Goal: Find contact information: Find contact information

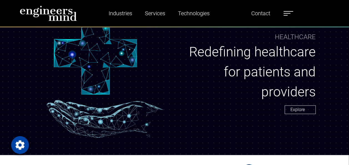
scroll to position [374, 0]
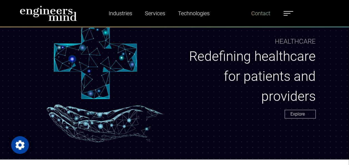
click at [263, 16] on link "Contact" at bounding box center [260, 13] width 23 height 13
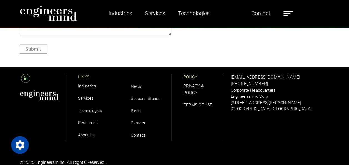
scroll to position [665, 0]
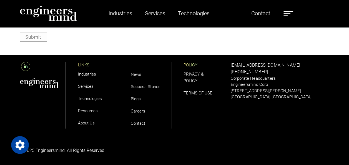
click at [85, 123] on link "About Us" at bounding box center [86, 123] width 17 height 5
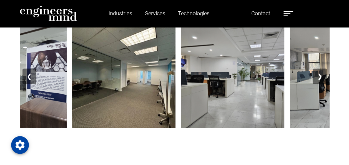
scroll to position [634, 0]
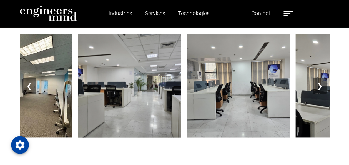
click at [321, 88] on button "❯" at bounding box center [320, 86] width 14 height 16
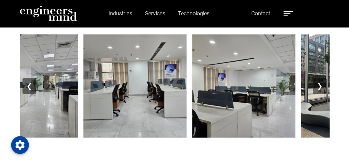
click at [321, 88] on button "❯" at bounding box center [320, 86] width 14 height 16
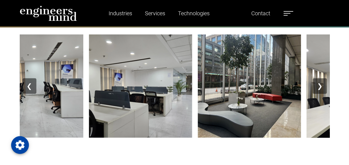
click at [321, 88] on button "❯" at bounding box center [320, 86] width 14 height 16
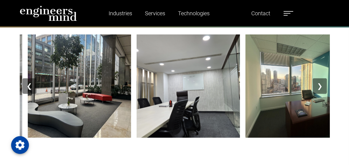
click at [321, 88] on button "❯" at bounding box center [320, 86] width 14 height 16
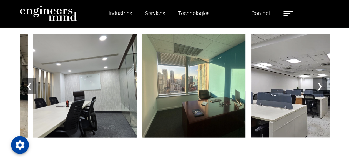
click at [321, 88] on button "❯" at bounding box center [320, 86] width 14 height 16
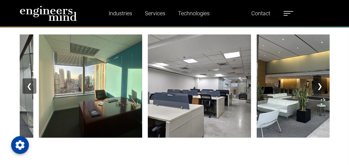
click at [321, 88] on button "❯" at bounding box center [320, 86] width 14 height 16
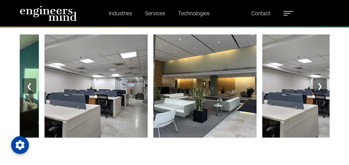
click at [321, 88] on button "❯" at bounding box center [320, 86] width 14 height 16
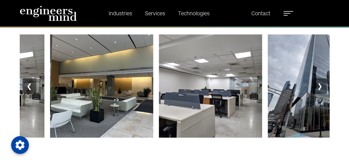
click at [321, 88] on button "❯" at bounding box center [320, 86] width 14 height 16
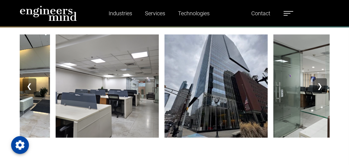
click at [321, 88] on button "❯" at bounding box center [320, 86] width 14 height 16
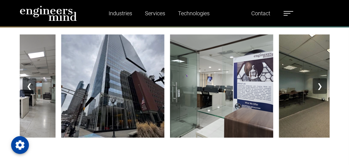
click at [321, 88] on button "❯" at bounding box center [320, 86] width 14 height 16
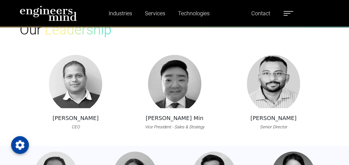
scroll to position [386, 0]
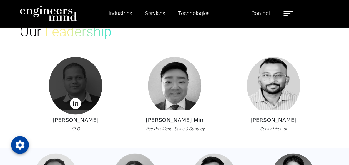
click at [87, 88] on div at bounding box center [75, 86] width 53 height 58
click at [74, 102] on img at bounding box center [75, 103] width 11 height 11
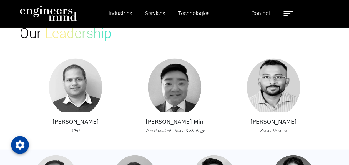
scroll to position [386, 0]
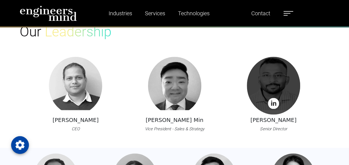
click at [274, 103] on img at bounding box center [273, 103] width 11 height 11
